Goal: Transaction & Acquisition: Download file/media

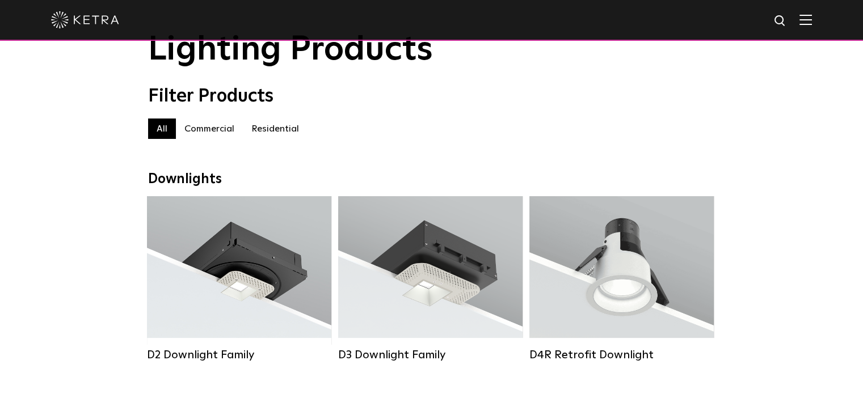
scroll to position [170, 0]
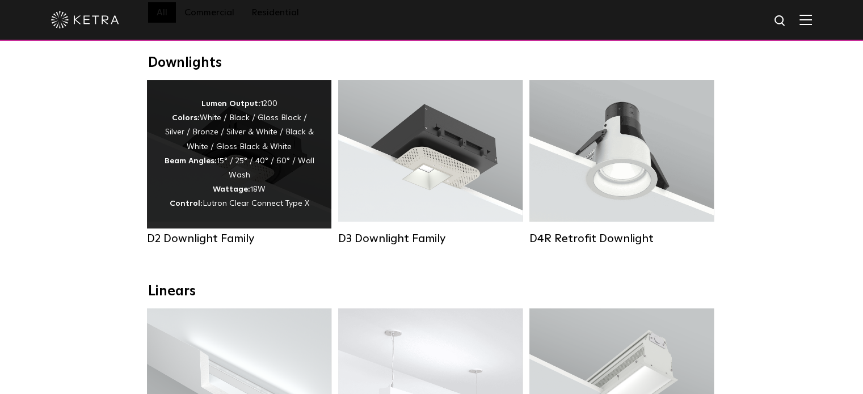
click at [236, 245] on div "D2 Downlight Family" at bounding box center [239, 239] width 184 height 14
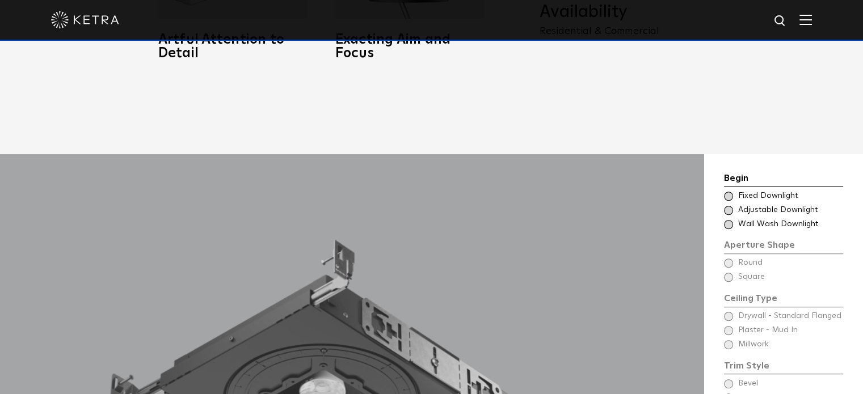
scroll to position [851, 0]
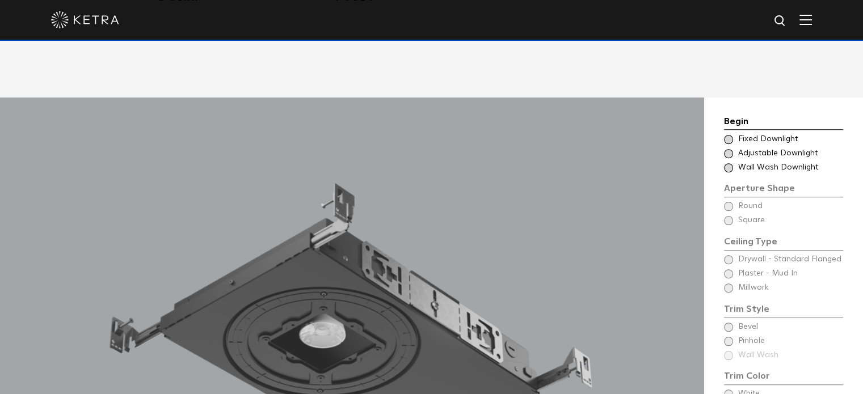
drag, startPoint x: 731, startPoint y: 122, endPoint x: 743, endPoint y: 129, distance: 14.0
click at [731, 135] on span at bounding box center [728, 139] width 9 height 9
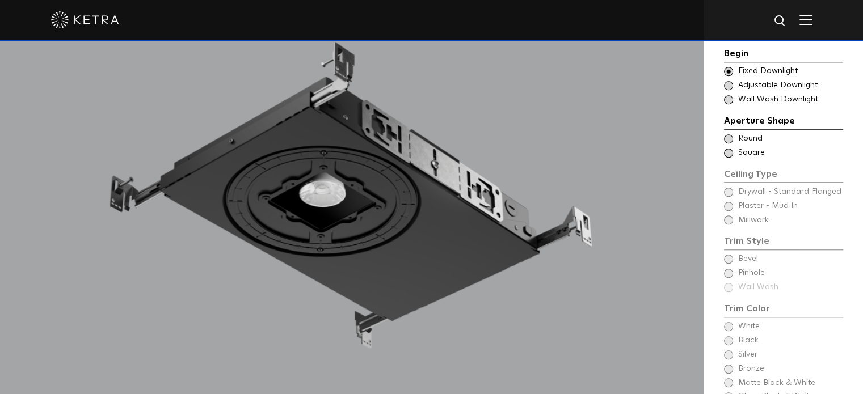
scroll to position [1021, 0]
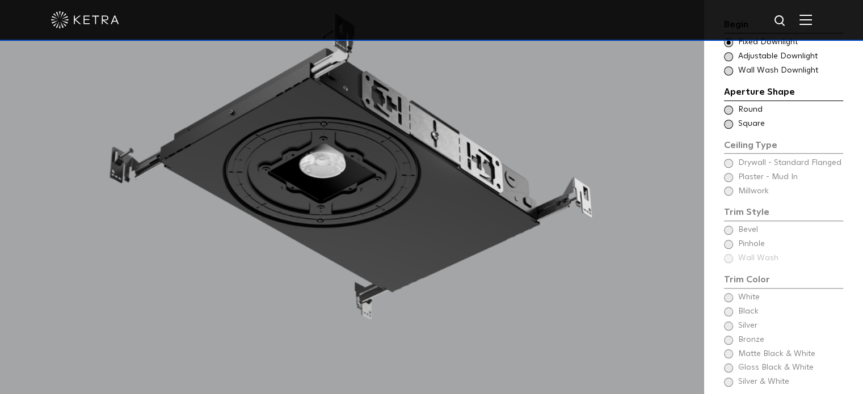
click at [727, 106] on span at bounding box center [728, 110] width 9 height 9
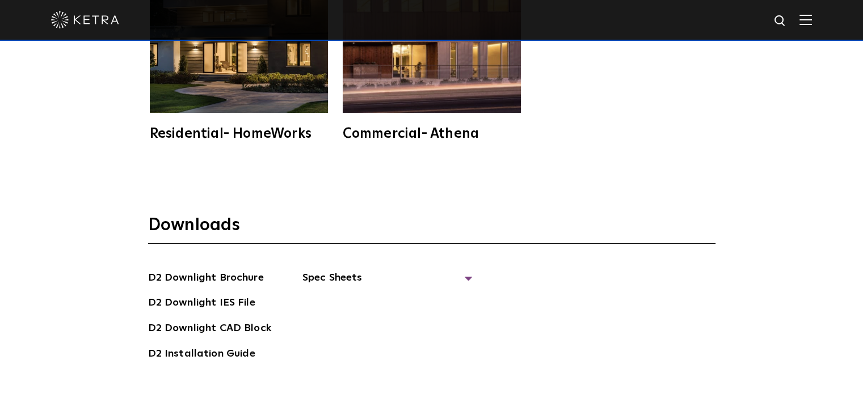
scroll to position [2894, 0]
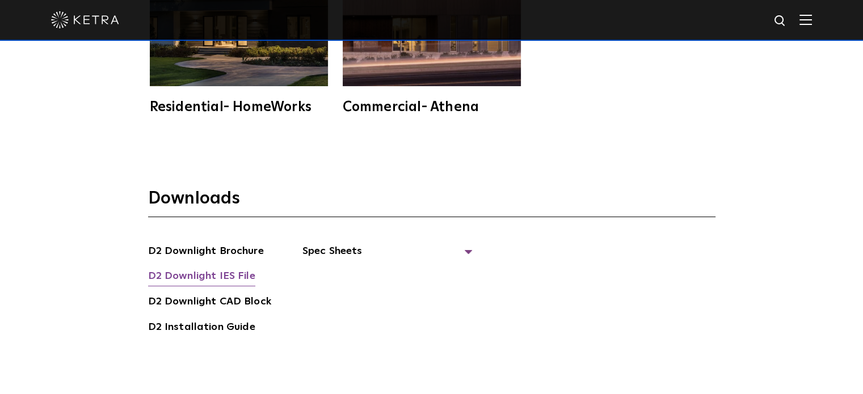
click at [234, 268] on link "D2 Downlight IES File" at bounding box center [201, 277] width 107 height 18
